Goal: Navigation & Orientation: Find specific page/section

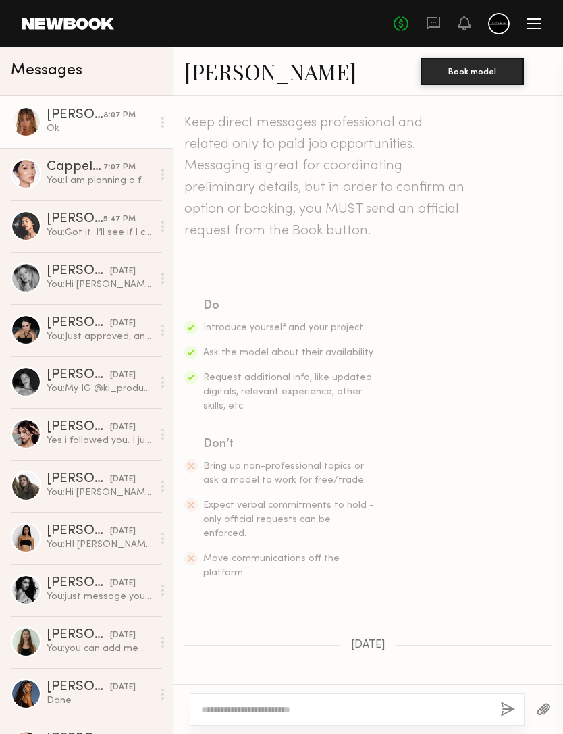
scroll to position [164, 0]
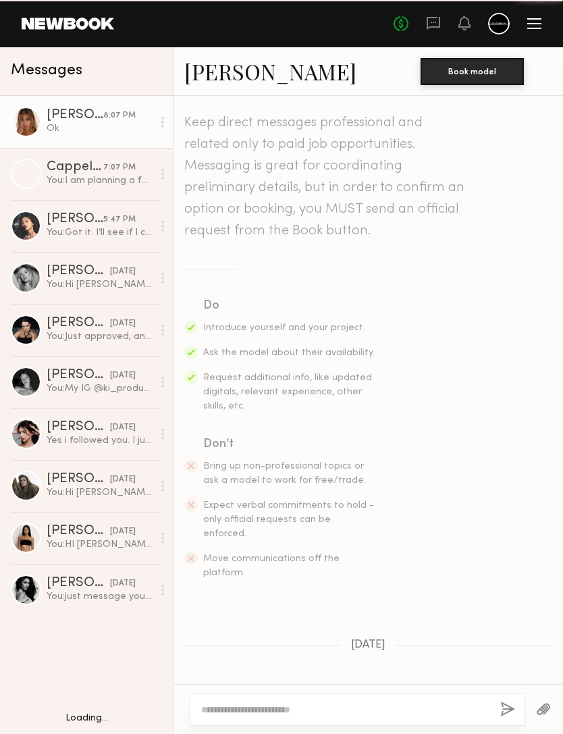
scroll to position [716, 0]
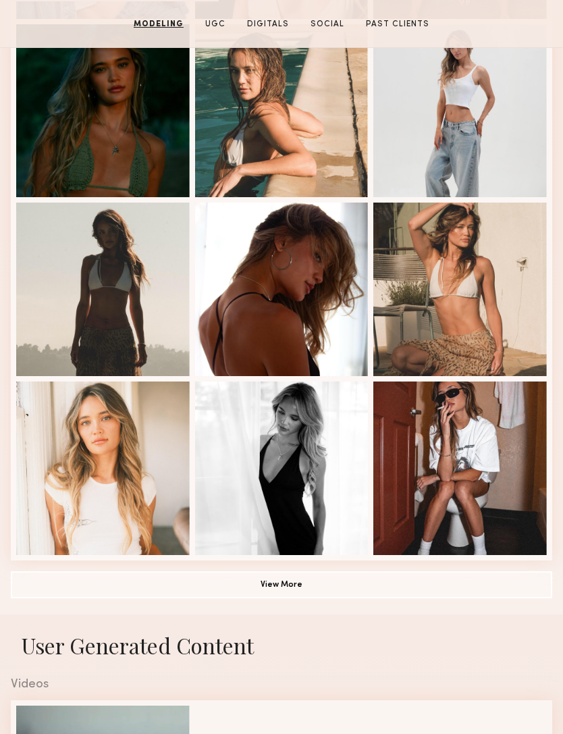
scroll to position [634, 0]
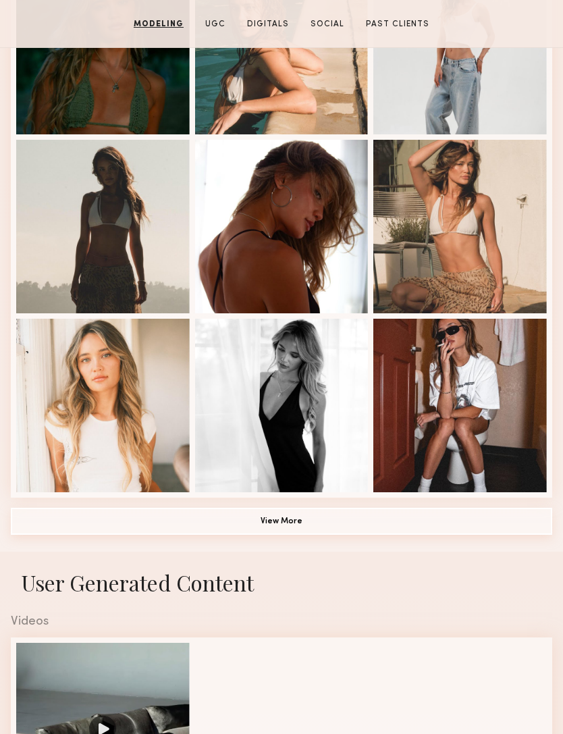
click at [373, 524] on button "View More" at bounding box center [281, 520] width 541 height 27
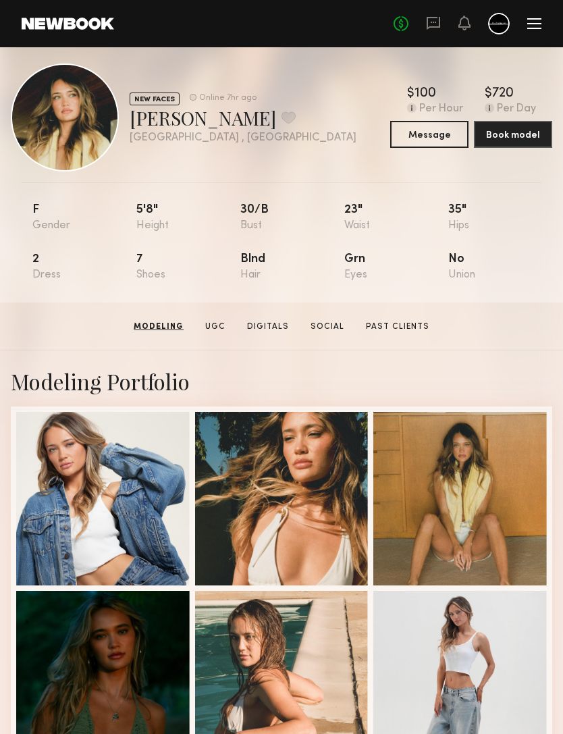
scroll to position [0, 0]
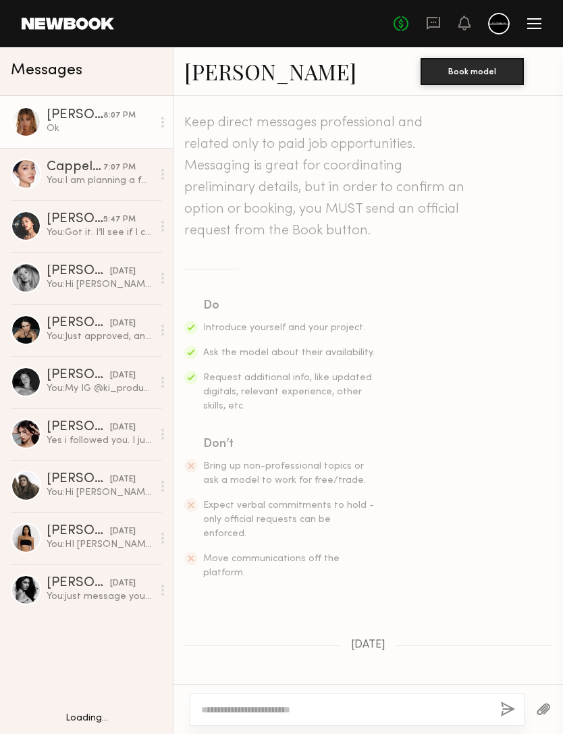
scroll to position [716, 0]
